Goal: Task Accomplishment & Management: Manage account settings

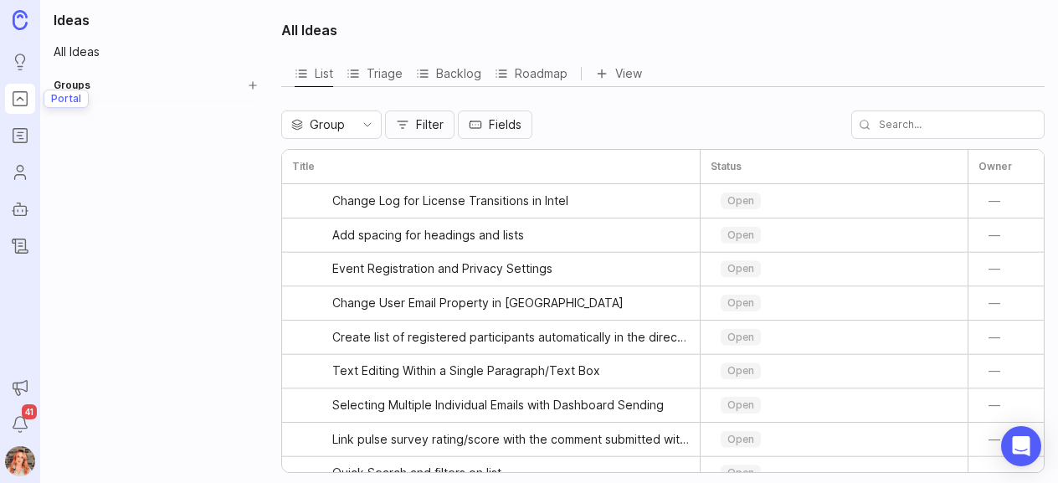
click at [18, 98] on icon "Portal" at bounding box center [20, 98] width 6 height 3
click at [260, 84] on button "Create Group" at bounding box center [252, 85] width 23 height 23
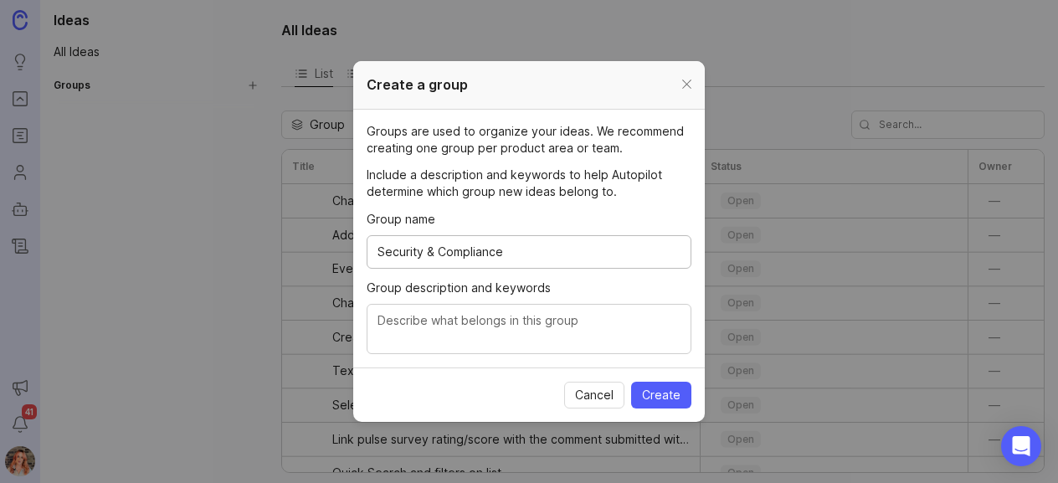
type input "Security & Compliance"
click at [450, 344] on textarea "Group description and keywords" at bounding box center [528, 329] width 303 height 37
click at [640, 316] on textarea "Feature requests around SOC2, GDPR, Accessibilty features" at bounding box center [528, 329] width 303 height 37
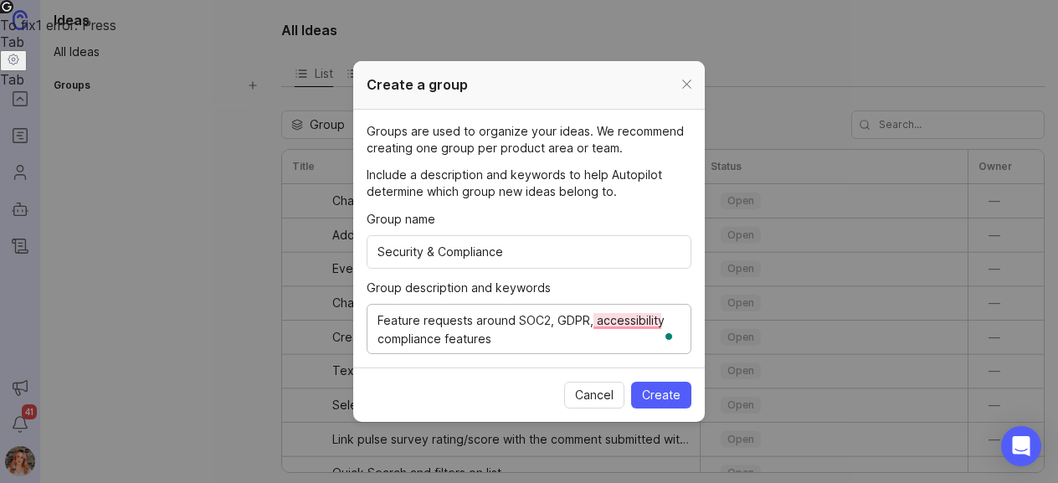
click at [536, 340] on textarea "Feature requests around SOC2, GDPR, accessibility compliance features" at bounding box center [528, 329] width 303 height 37
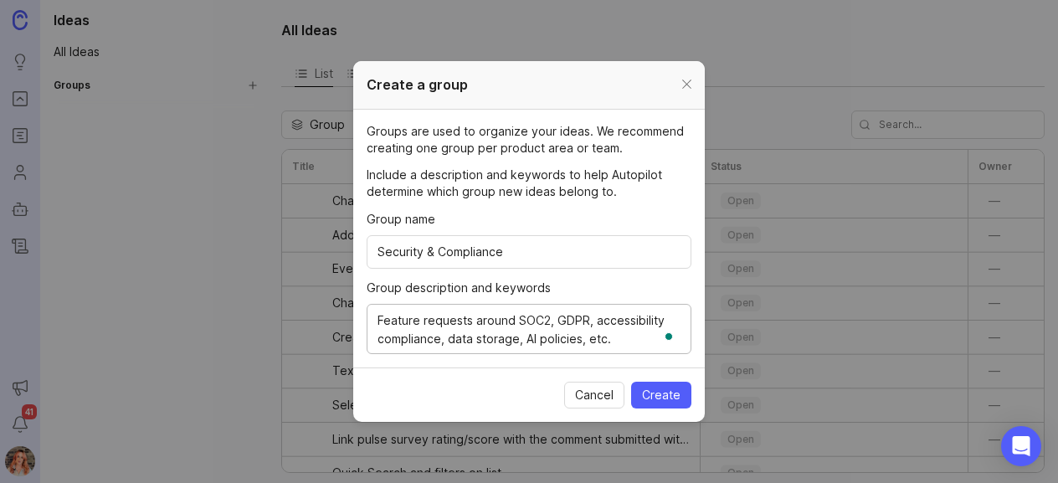
type textarea "Feature requests around SOC2, GDPR, accessibility compliance, data storage, AI …"
click at [654, 388] on span "Create" at bounding box center [661, 395] width 38 height 17
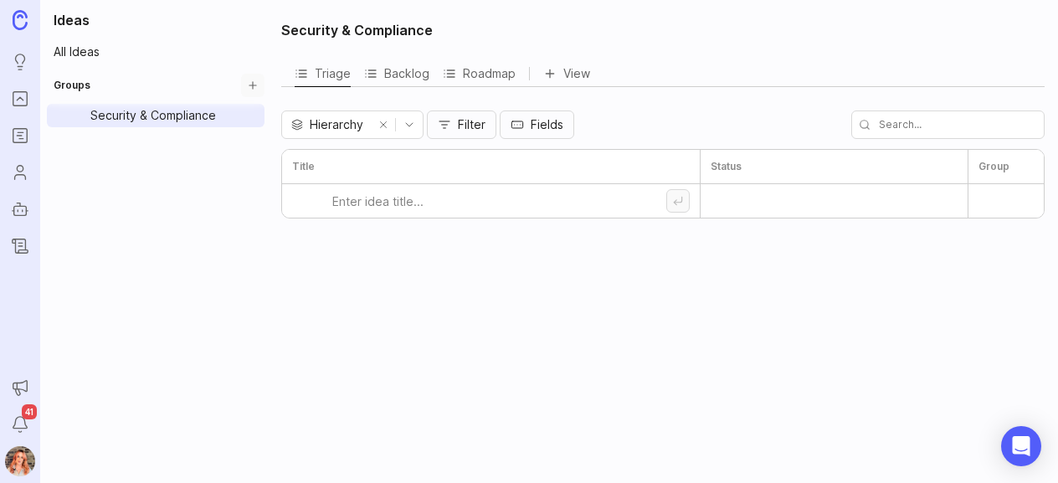
click at [245, 90] on button "Create Group" at bounding box center [252, 85] width 23 height 23
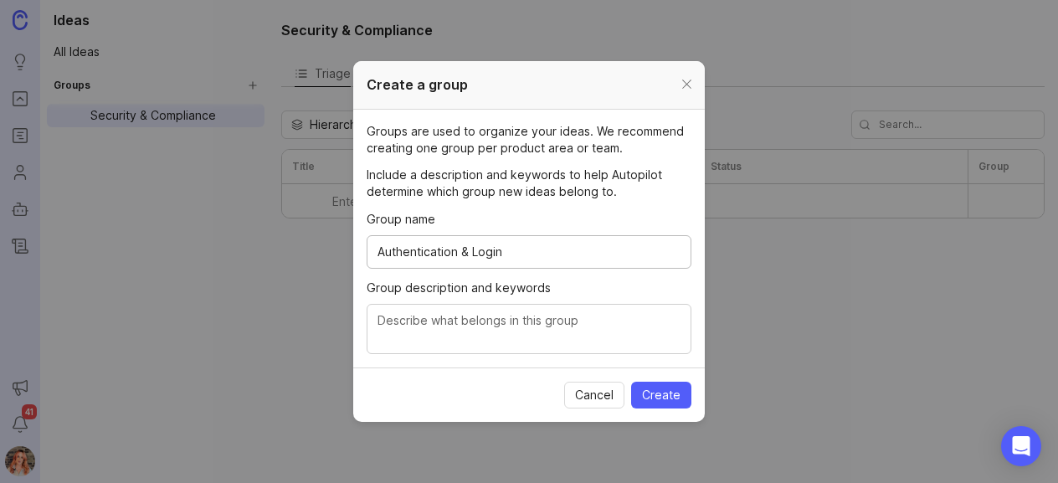
type input "Authentication & Login"
click at [522, 326] on textarea "Group description and keywords" at bounding box center [528, 329] width 303 height 37
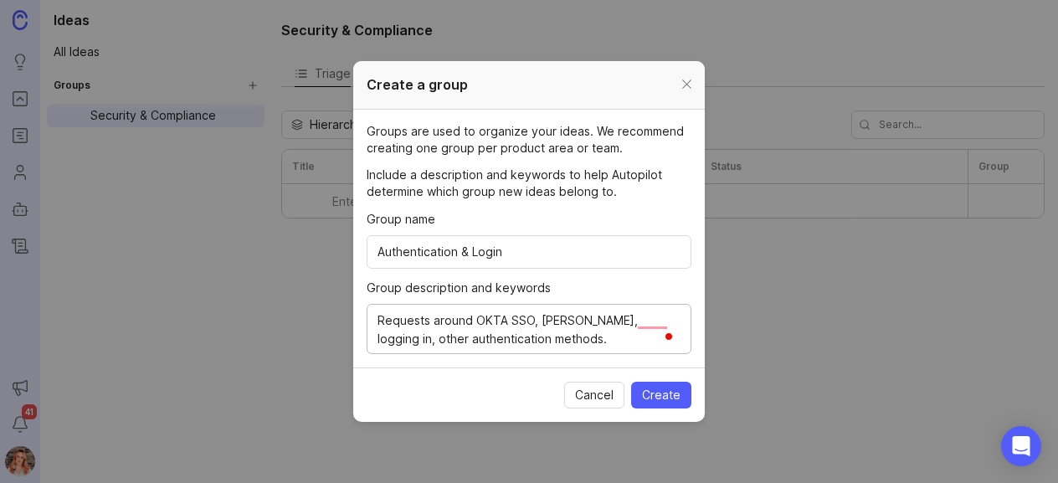
type textarea "Requests around OKTA SSO, [PERSON_NAME], logging in, other authentication metho…"
drag, startPoint x: 700, startPoint y: 396, endPoint x: 669, endPoint y: 397, distance: 31.0
click at [669, 397] on section "Cancel Create" at bounding box center [528, 394] width 351 height 54
click at [669, 397] on span "Create" at bounding box center [661, 395] width 38 height 17
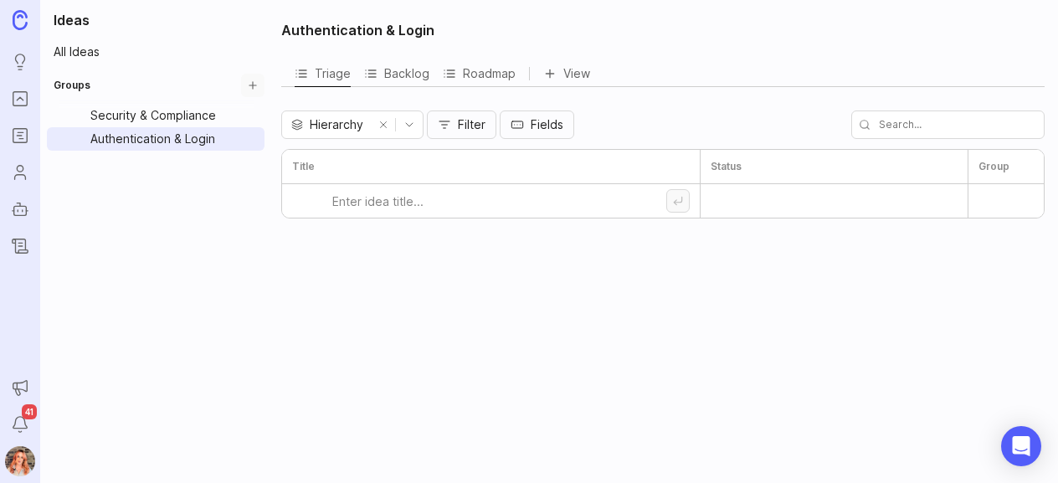
click at [254, 85] on button "Create Group" at bounding box center [252, 85] width 23 height 23
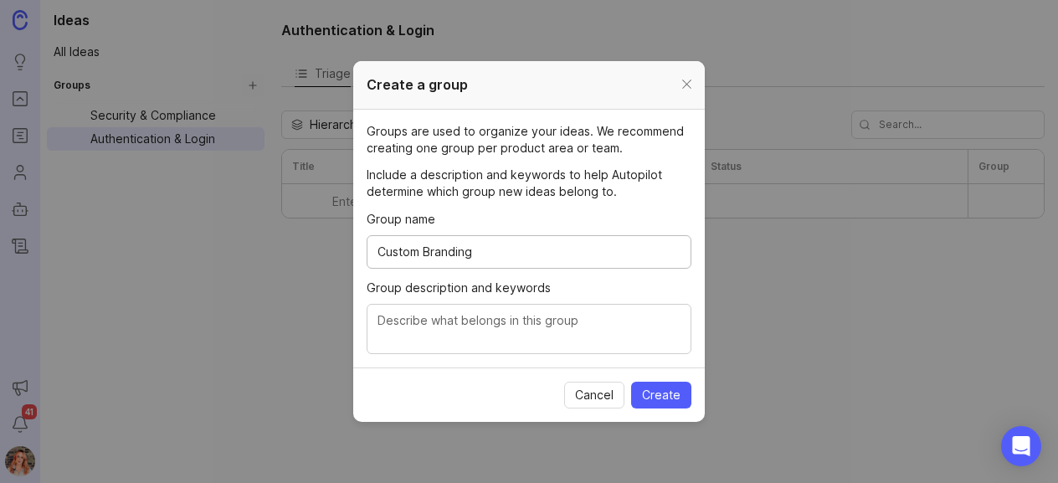
type input "Custom Branding"
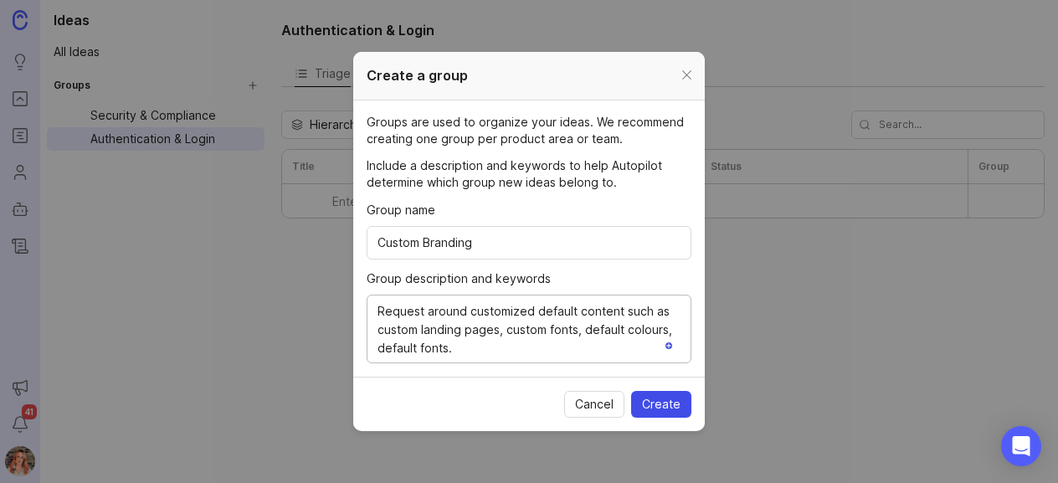
type textarea "Request around customized default content such as custom landing pages, custom …"
click at [646, 404] on span "Create" at bounding box center [661, 404] width 38 height 17
